Goal: Task Accomplishment & Management: Complete application form

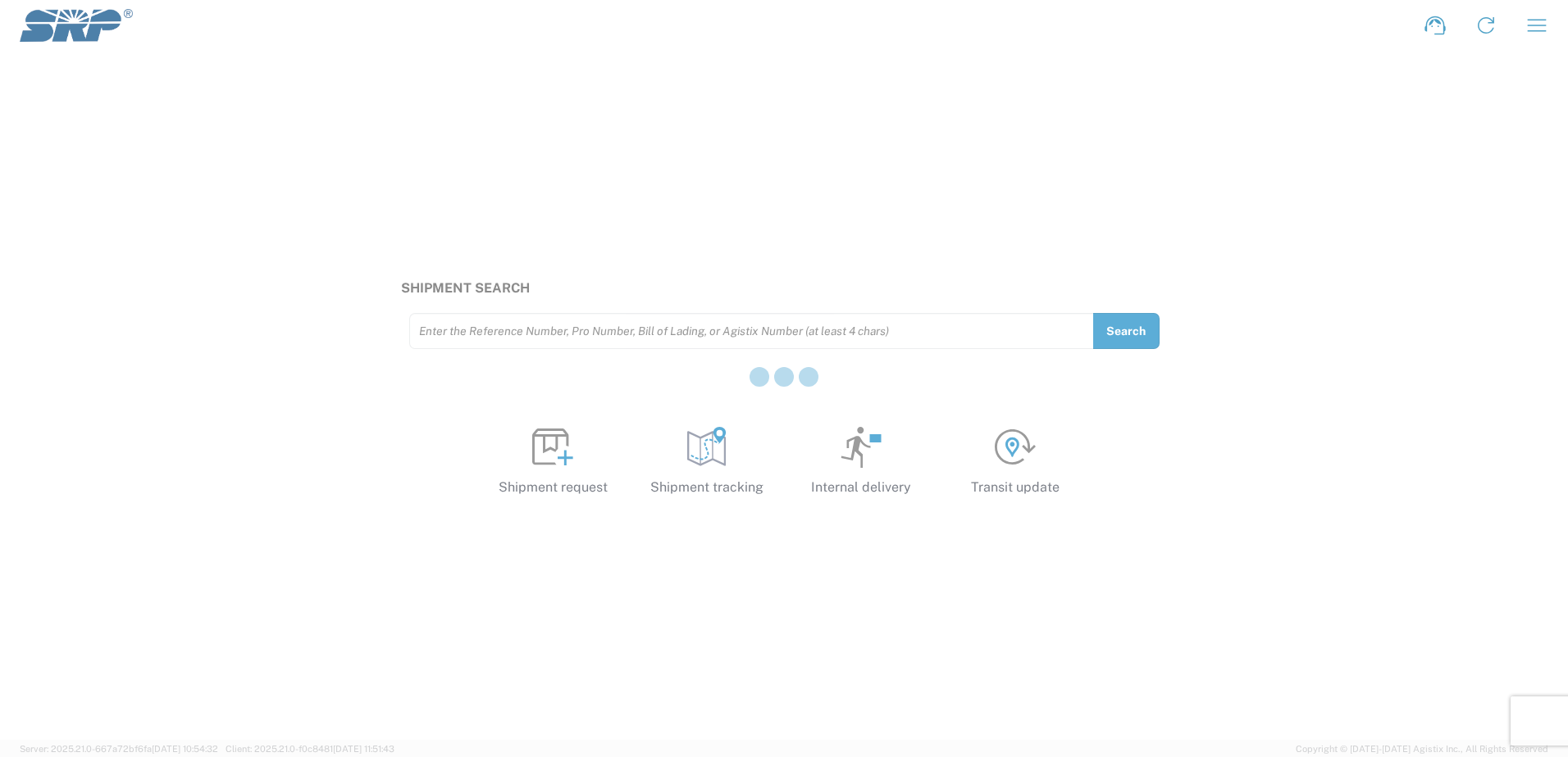
click at [866, 452] on div at bounding box center [784, 378] width 1568 height 757
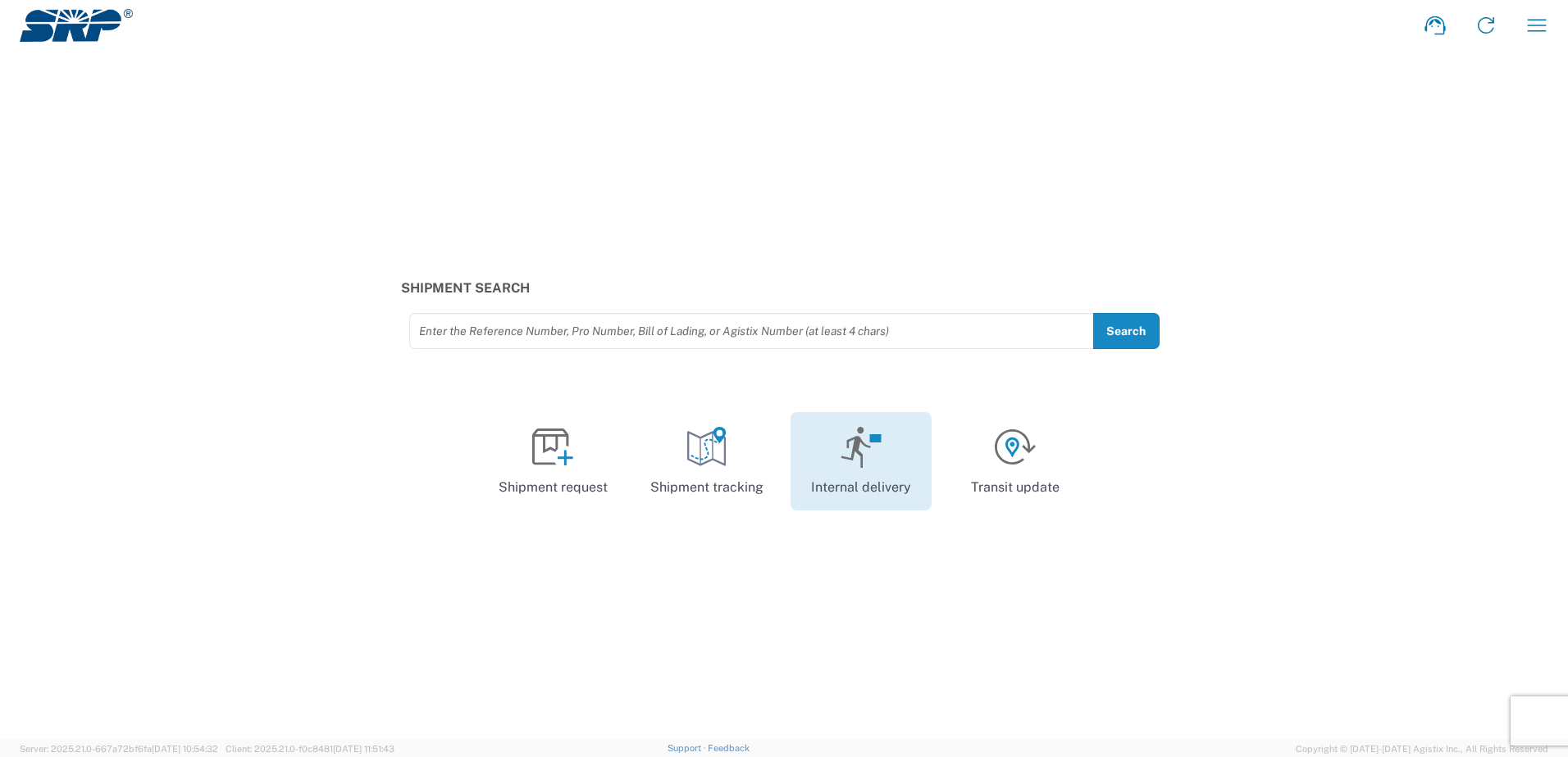
click at [866, 452] on icon at bounding box center [861, 447] width 42 height 41
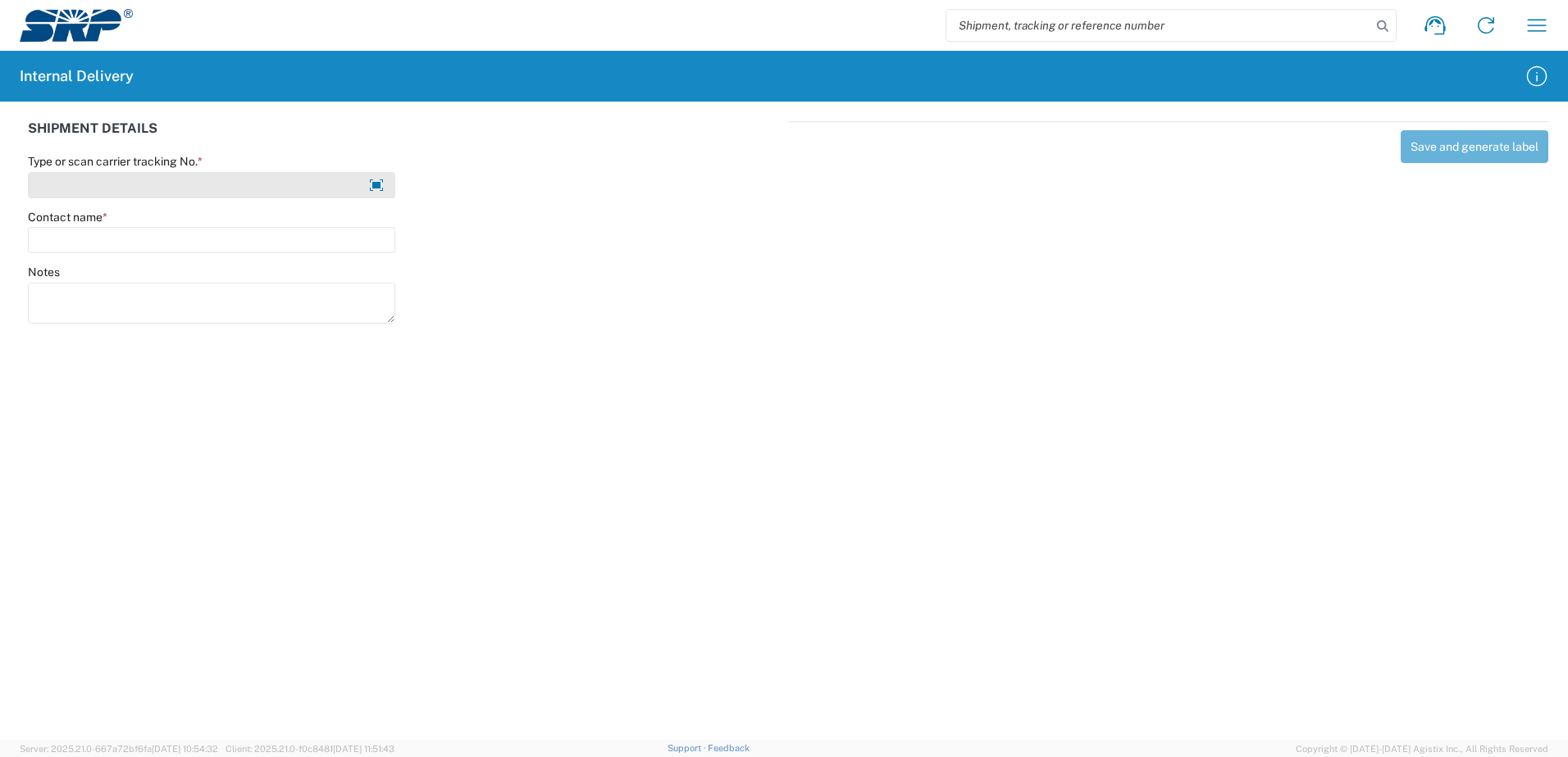
click at [73, 185] on input "Type or scan carrier tracking No. *" at bounding box center [211, 185] width 367 height 26
type input "3005388-002"
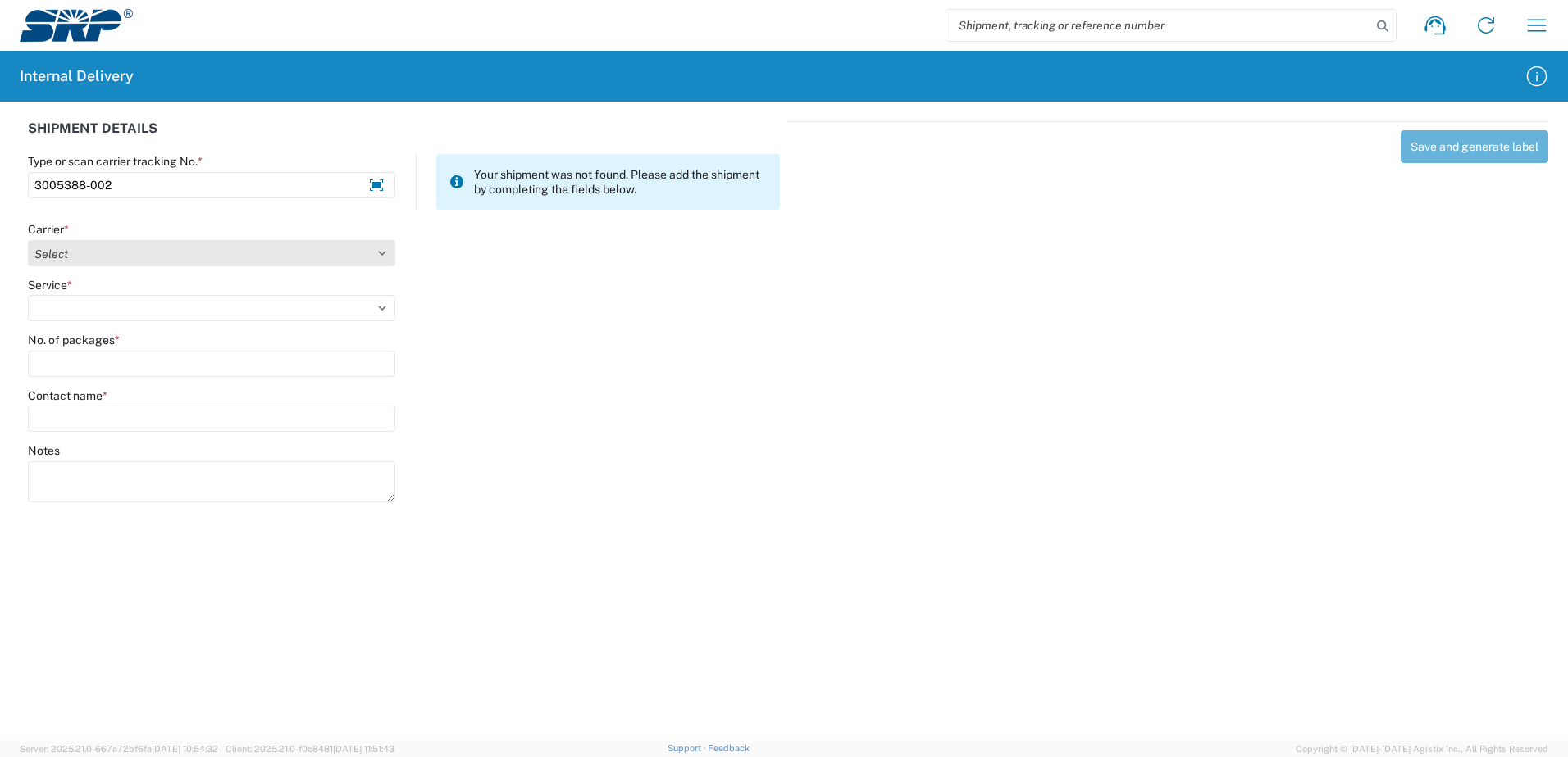
click at [62, 256] on select "Select Amazon Logistics ATI Trucking BC Dimerco Logistics Empire Southwest FedE…" at bounding box center [211, 252] width 367 height 26
select select "18714"
click at [27, 240] on select "Select Amazon Logistics ATI Trucking BC Dimerco Logistics Empire Southwest FedE…" at bounding box center [211, 252] width 367 height 26
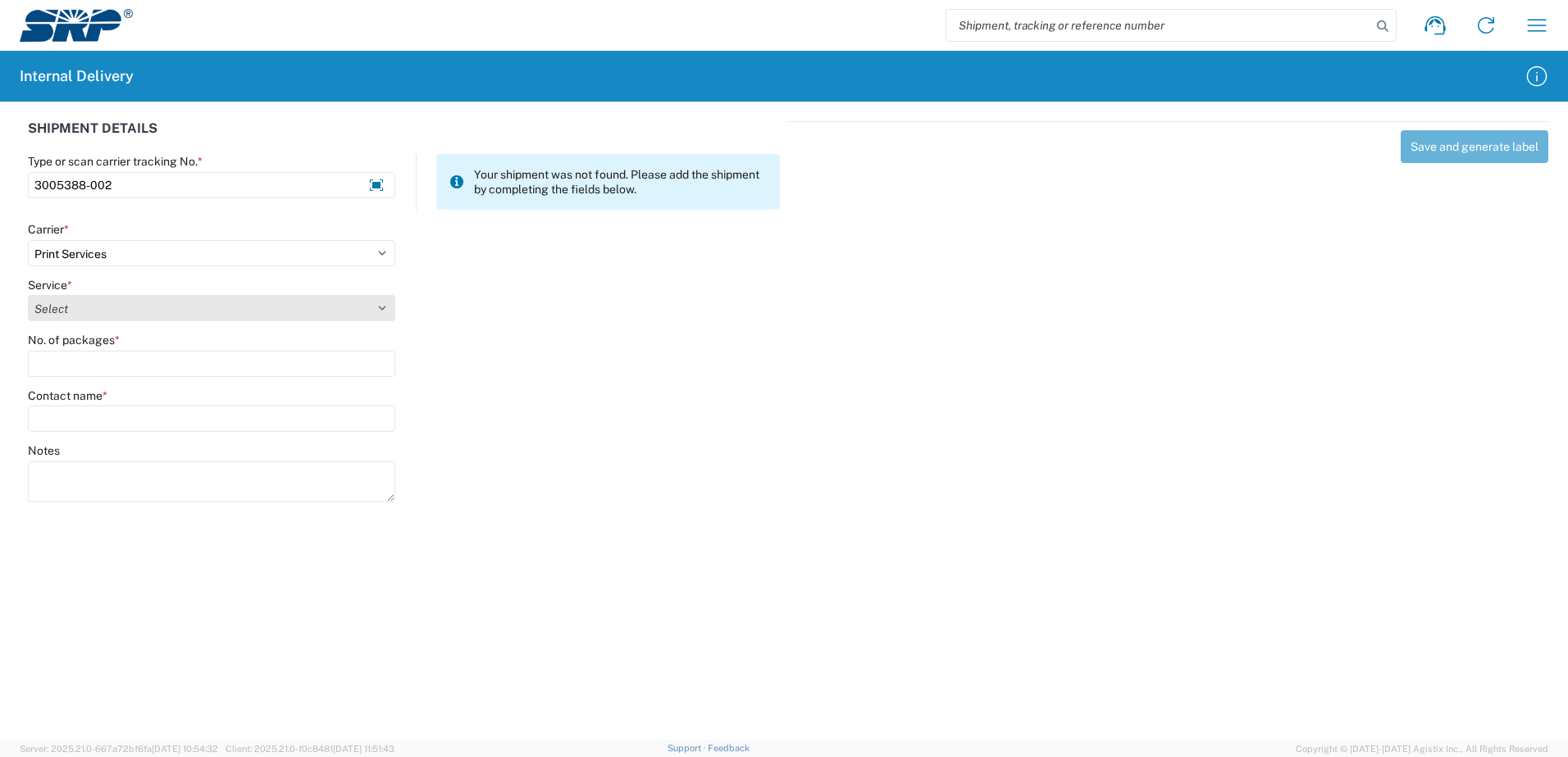
click at [77, 308] on select "Select Ground Inter-office" at bounding box center [211, 307] width 367 height 26
select select "35764"
click at [27, 295] on select "Select Ground Inter-office" at bounding box center [211, 307] width 367 height 26
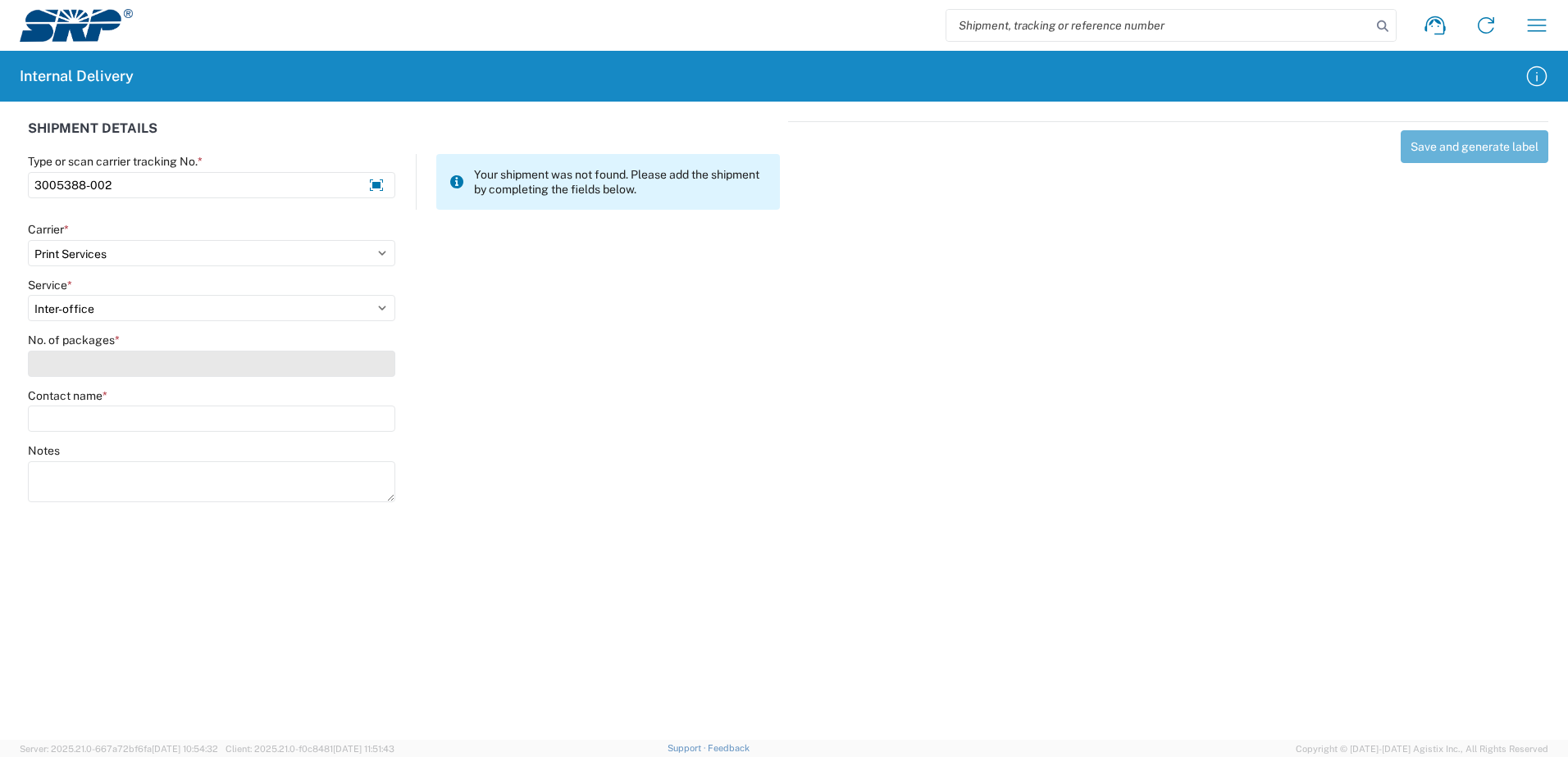
click at [75, 365] on input "No. of packages *" at bounding box center [211, 363] width 367 height 26
type input "2"
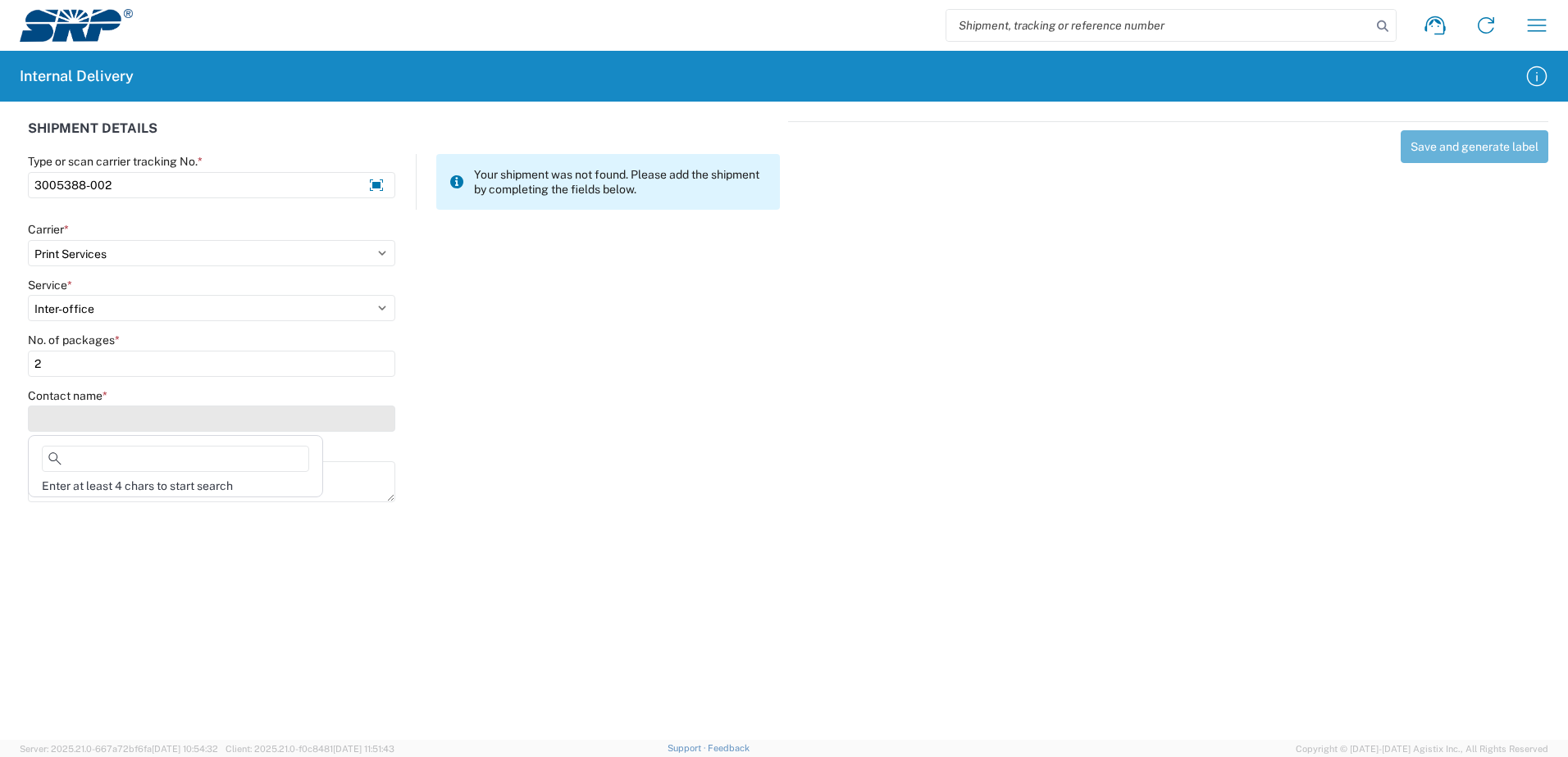
click at [76, 421] on input "Contact name *" at bounding box center [211, 418] width 367 height 26
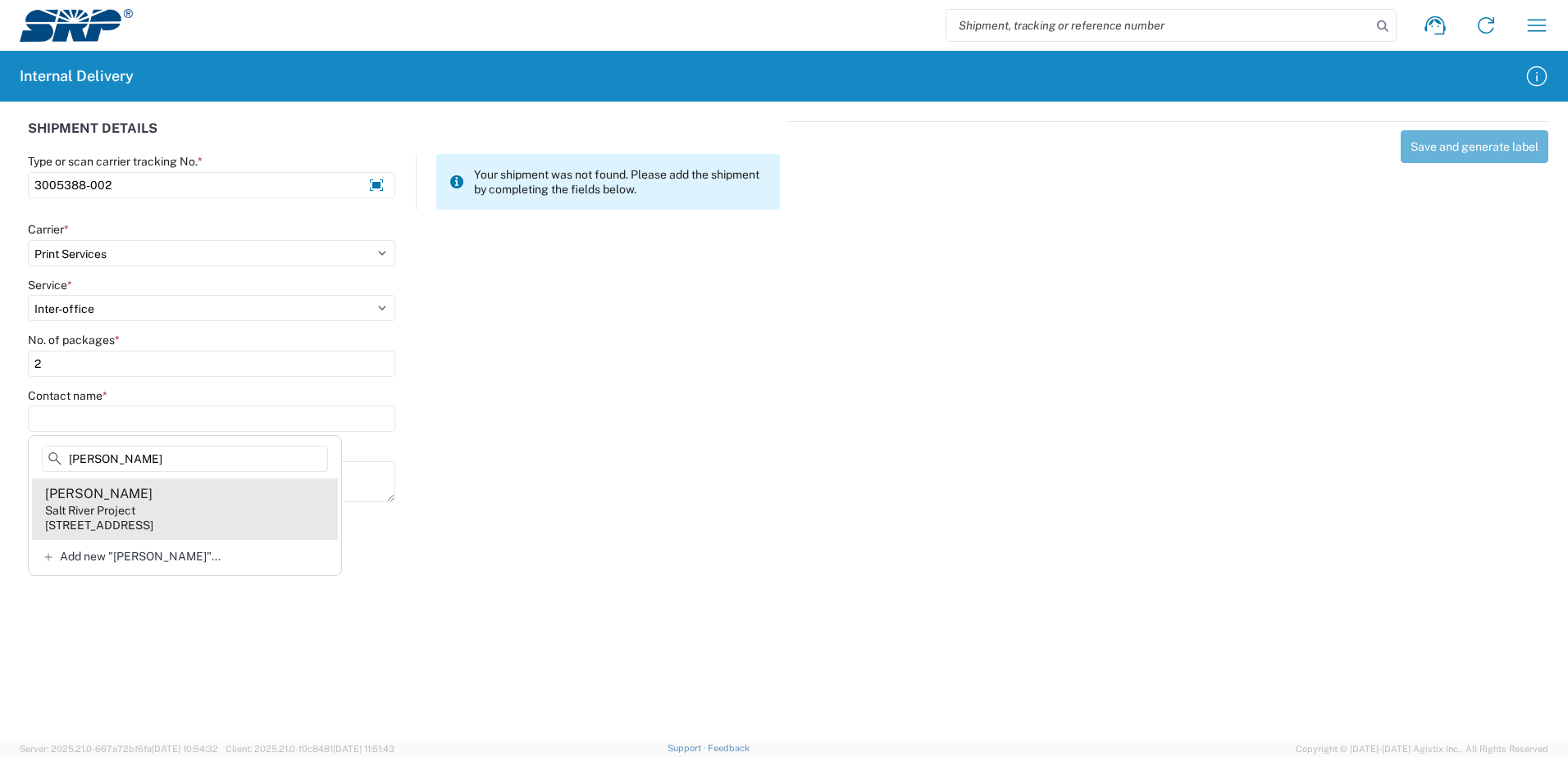
type input "Angela Gri"
click at [99, 525] on div "1500 N Mill Ave, PAB315, Tempe, AZ, 85281, US" at bounding box center [99, 525] width 108 height 15
type input "Angela Griffin-Yarmak"
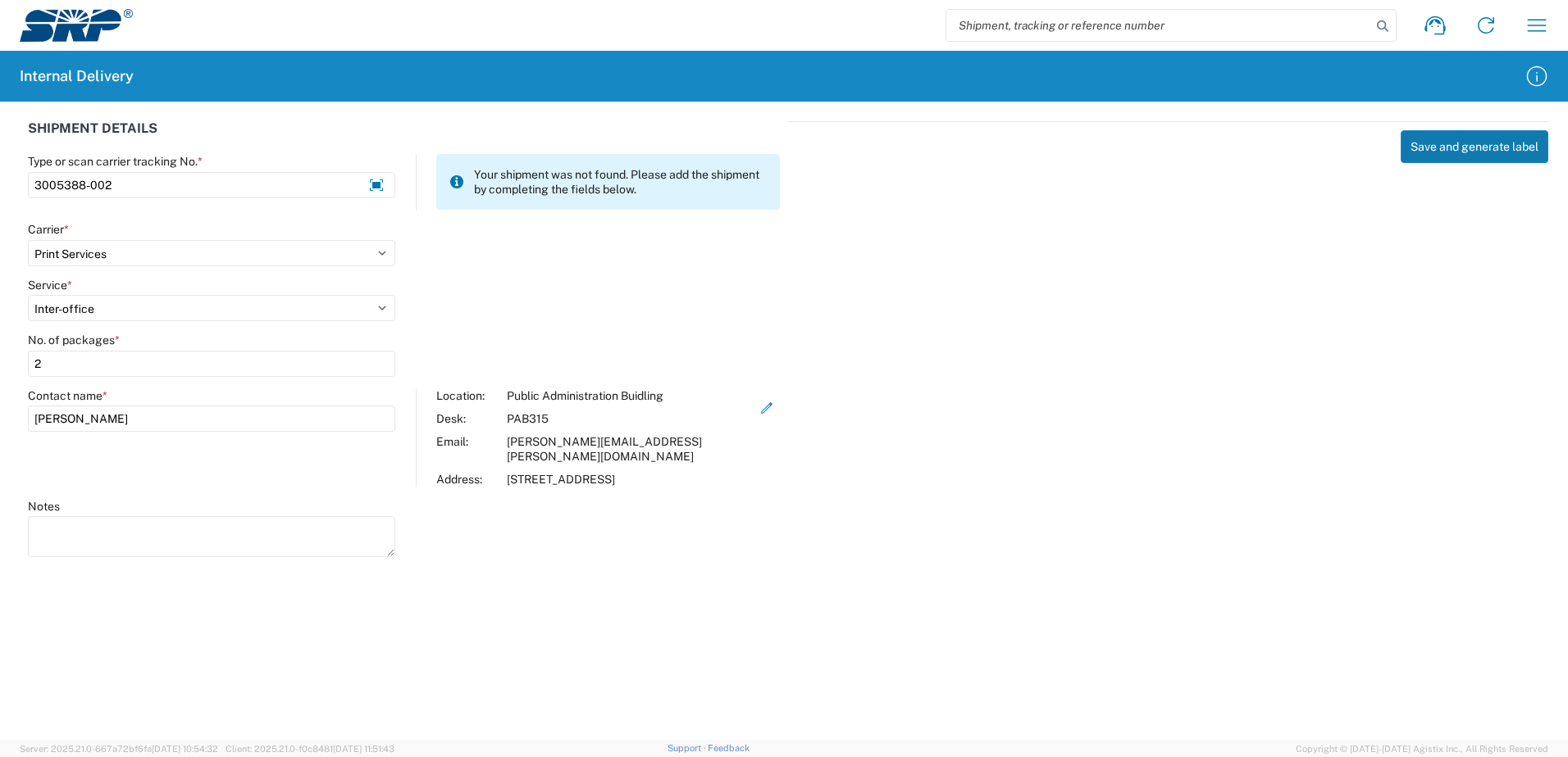
click at [1479, 152] on button "Save and generate label" at bounding box center [1474, 146] width 147 height 32
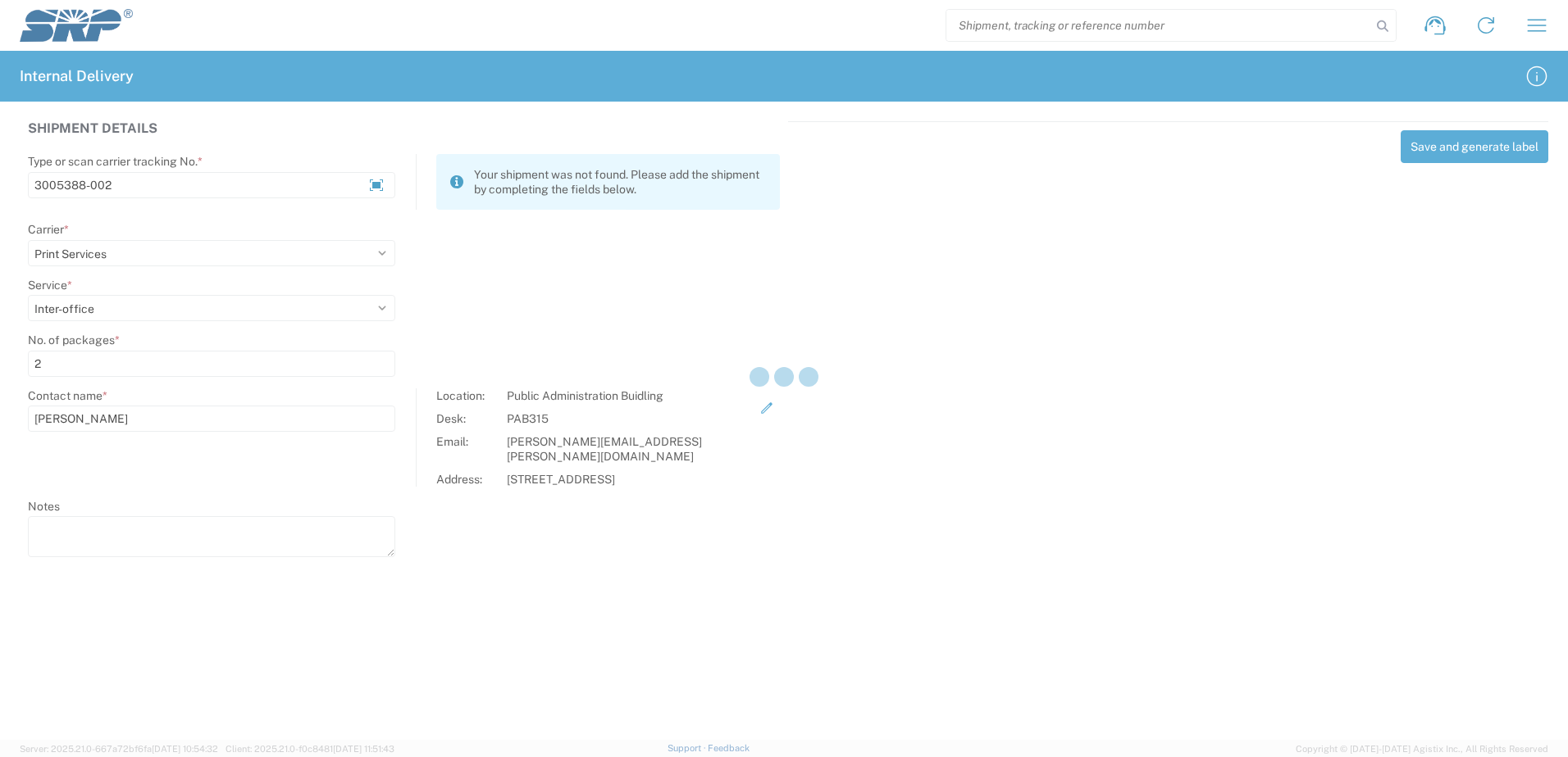
select select
